Goal: Information Seeking & Learning: Learn about a topic

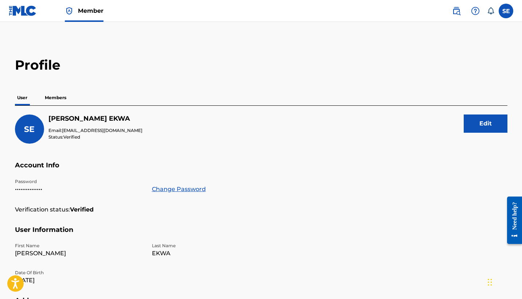
click at [30, 10] on img at bounding box center [23, 10] width 28 height 11
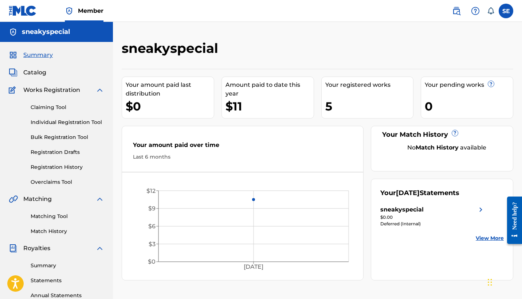
click at [35, 73] on span "Catalog" at bounding box center [34, 72] width 23 height 9
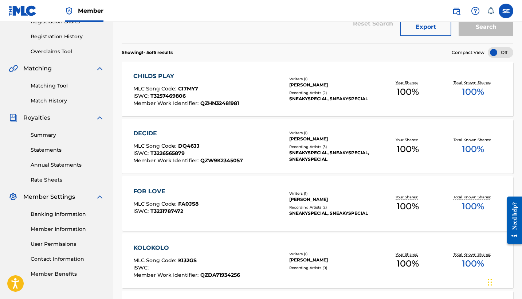
scroll to position [134, 0]
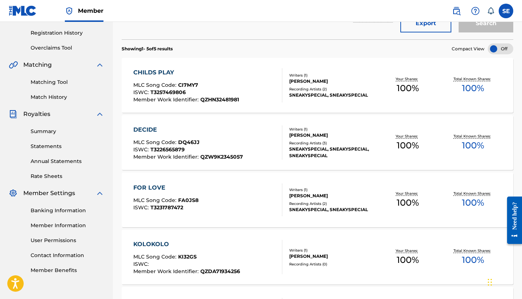
click at [304, 147] on div "SNEAKYSPECIAL, SNEAKYSPECIAL, SNEAKYSPECIAL" at bounding box center [332, 152] width 86 height 13
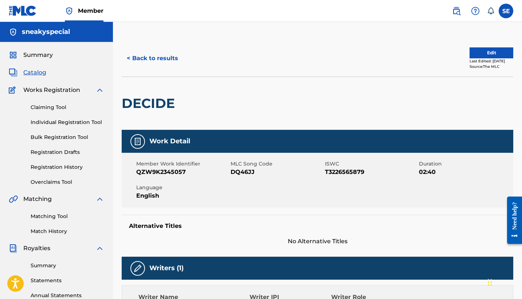
click at [127, 61] on button "< Back to results" at bounding box center [153, 58] width 62 height 18
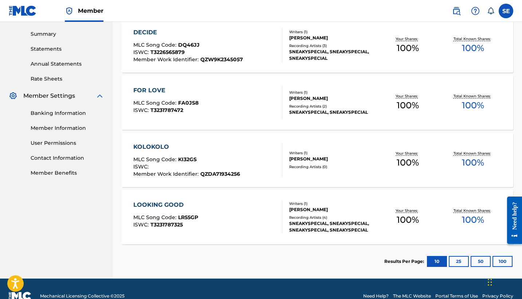
scroll to position [232, 0]
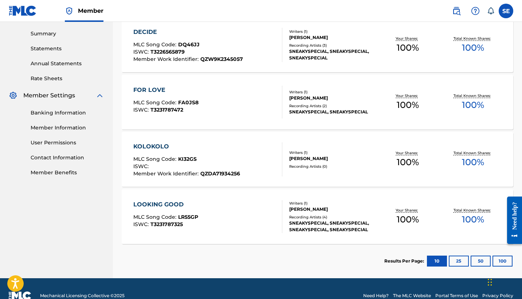
click at [341, 169] on div "KOLOKOLO MLC Song Code : KI32GS ISWC : Member Work Identifier : QZDA71934256 Wr…" at bounding box center [318, 159] width 392 height 55
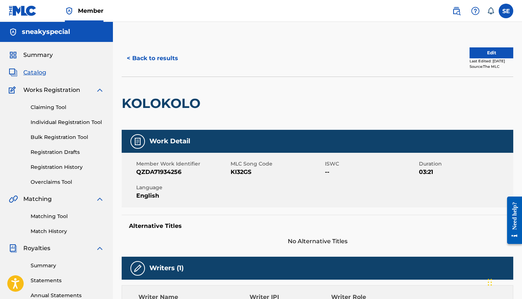
click at [137, 58] on button "< Back to results" at bounding box center [153, 58] width 62 height 18
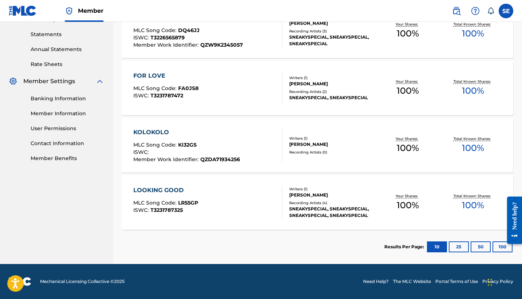
scroll to position [246, 0]
click at [348, 195] on div "[PERSON_NAME]" at bounding box center [332, 195] width 86 height 7
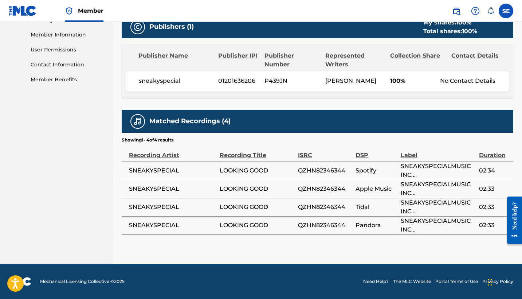
scroll to position [324, 0]
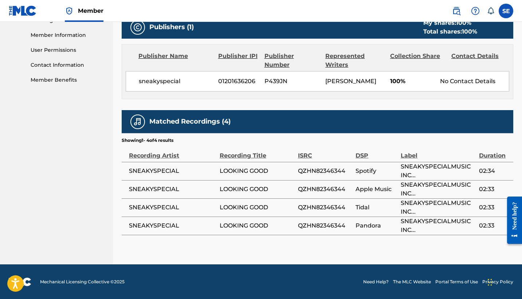
click at [227, 178] on td "LOOKING GOOD" at bounding box center [259, 171] width 78 height 18
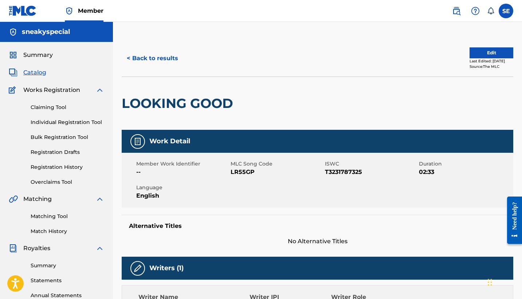
scroll to position [0, 0]
click at [143, 59] on button "< Back to results" at bounding box center [153, 58] width 62 height 18
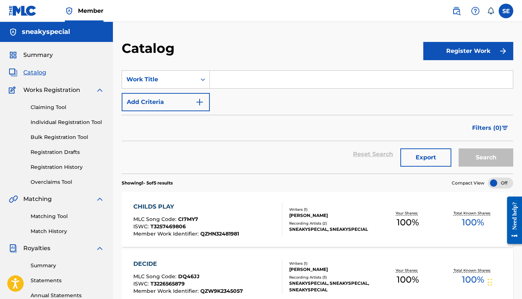
click at [38, 52] on span "Summary" at bounding box center [38, 55] width 30 height 9
